Goal: Task Accomplishment & Management: Use online tool/utility

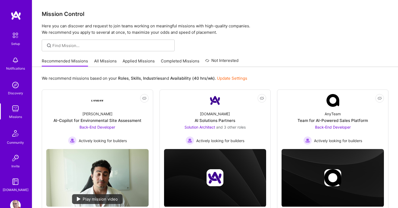
click at [110, 63] on link "All Missions" at bounding box center [105, 62] width 23 height 9
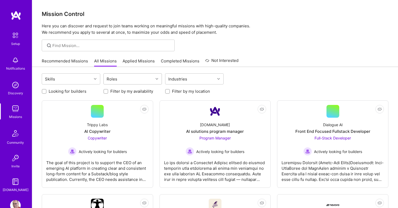
click at [127, 79] on div "Roles" at bounding box center [129, 79] width 50 height 11
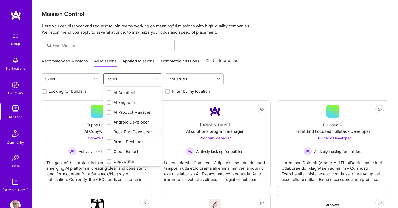
click at [124, 130] on div "Back-End Developer" at bounding box center [133, 132] width 52 height 6
checkbox input "true"
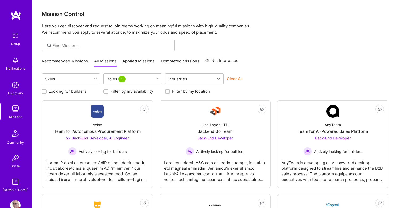
click at [73, 91] on label "Looking for builders" at bounding box center [68, 92] width 38 height 6
click at [47, 91] on input "Looking for builders" at bounding box center [45, 92] width 4 height 4
checkbox input "true"
